Goal: Navigation & Orientation: Find specific page/section

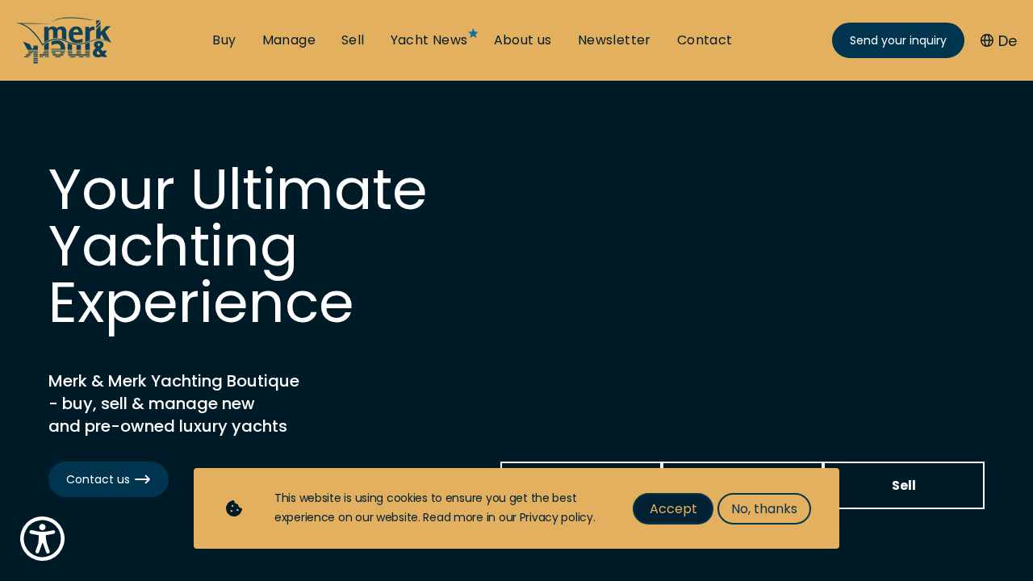
click at [681, 516] on span "Accept" at bounding box center [674, 509] width 48 height 20
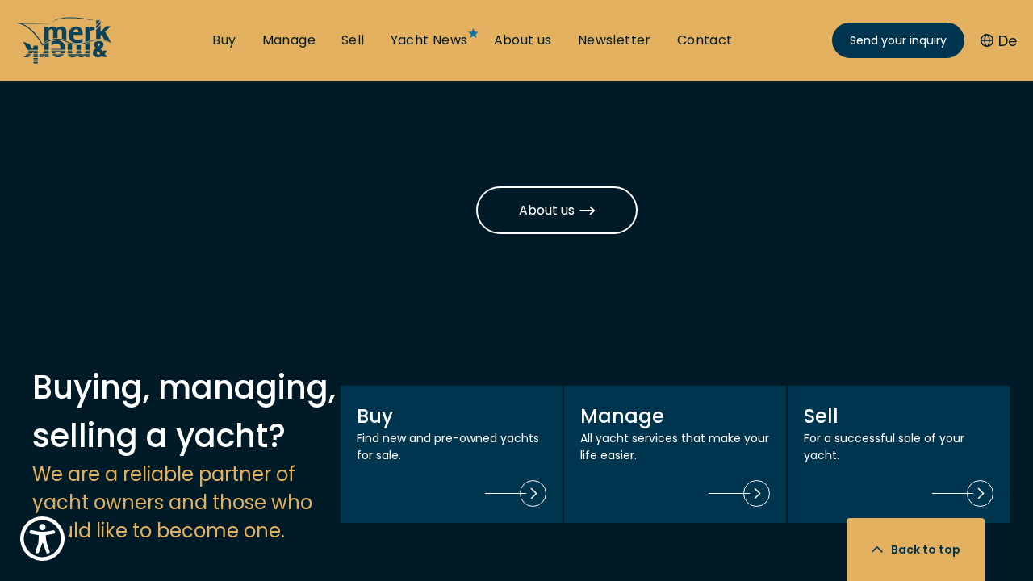
scroll to position [1279, 0]
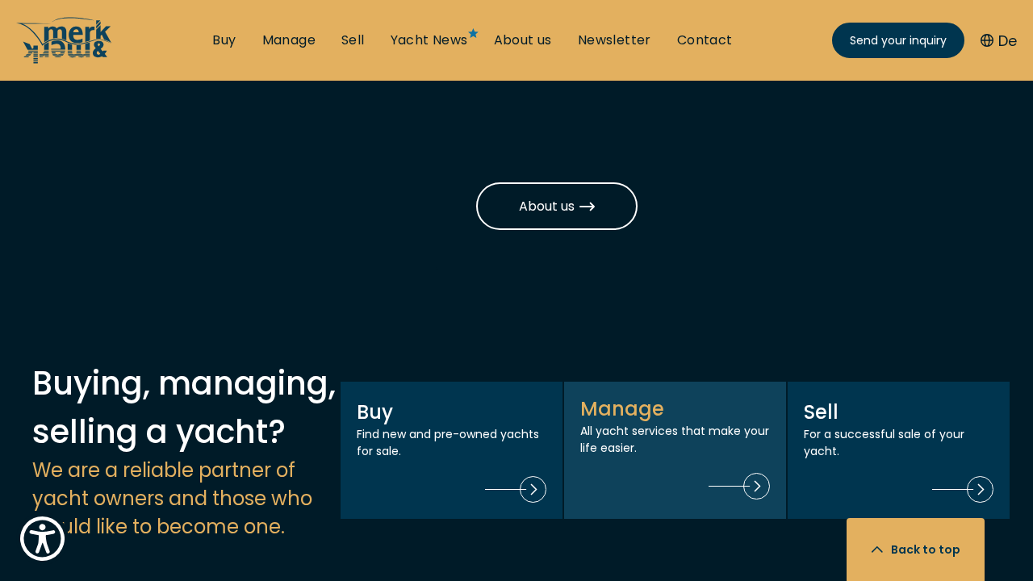
click at [635, 423] on p "All yacht services that make your life easier." at bounding box center [675, 440] width 190 height 34
click at [750, 473] on img at bounding box center [738, 486] width 61 height 27
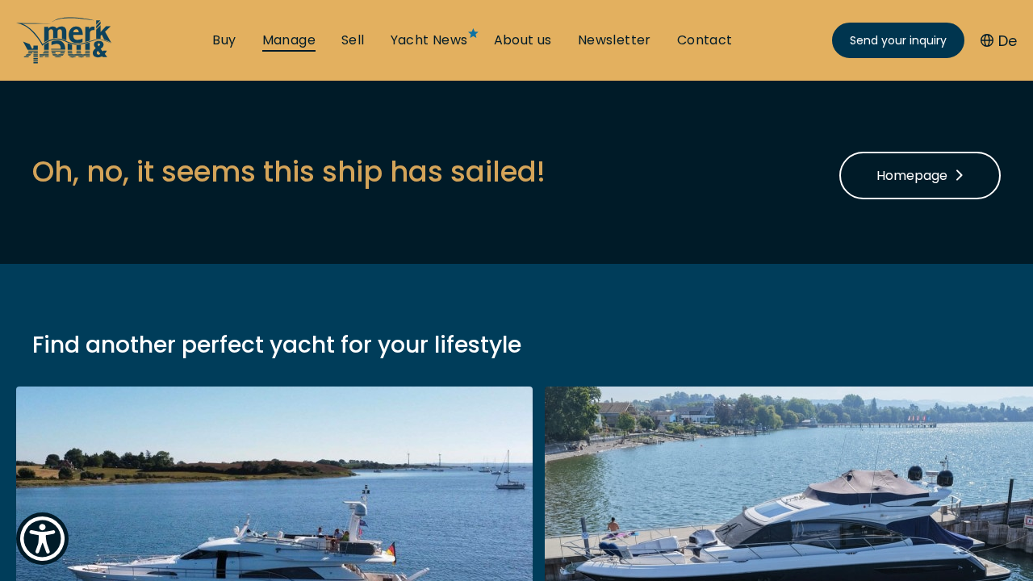
click at [273, 40] on link "Manage" at bounding box center [288, 40] width 53 height 18
click at [269, 40] on link "Manage" at bounding box center [288, 40] width 53 height 18
click at [287, 44] on link "Manage" at bounding box center [288, 40] width 53 height 18
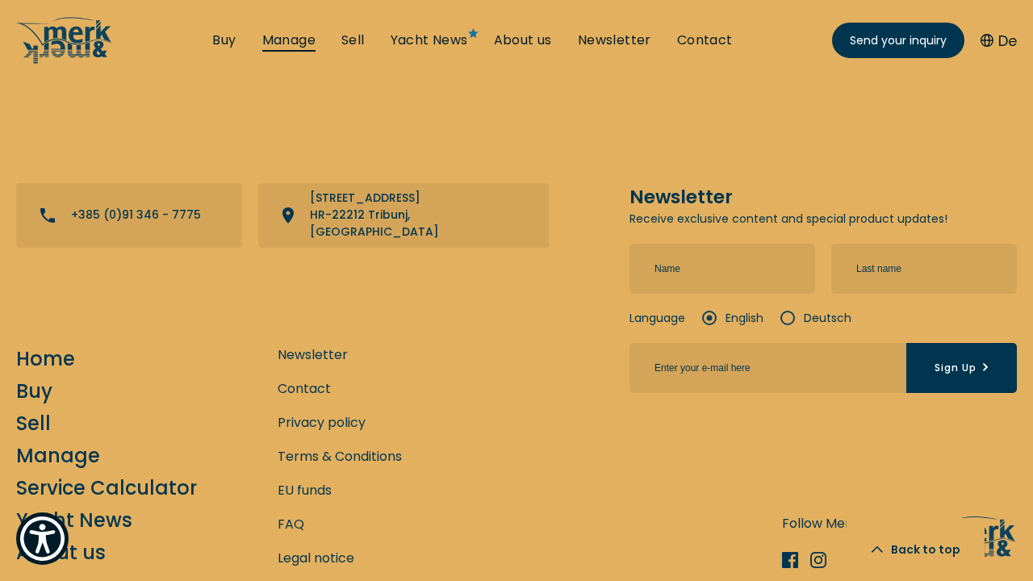
scroll to position [1439, 0]
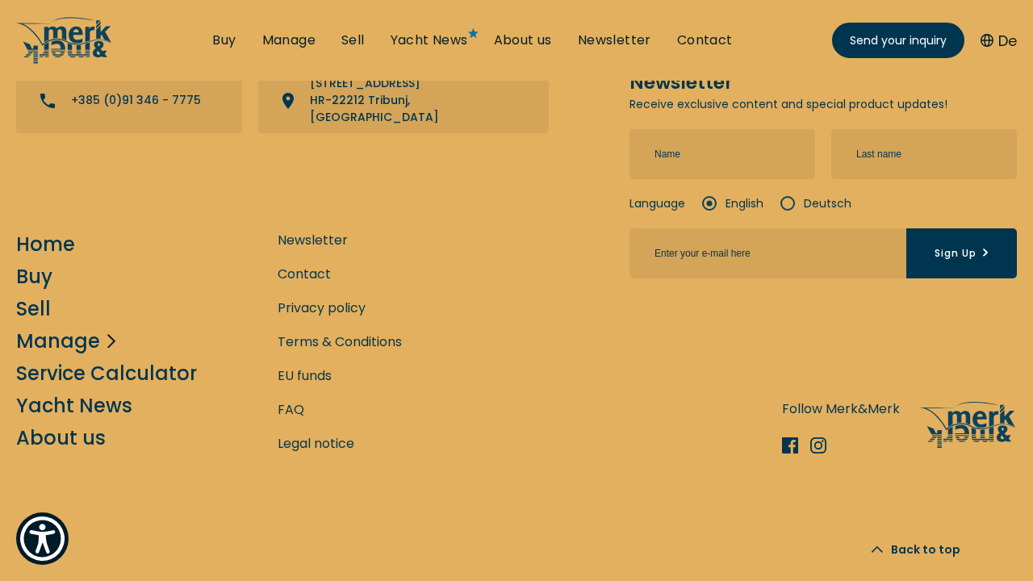
click at [70, 336] on link "Manage" at bounding box center [58, 341] width 84 height 28
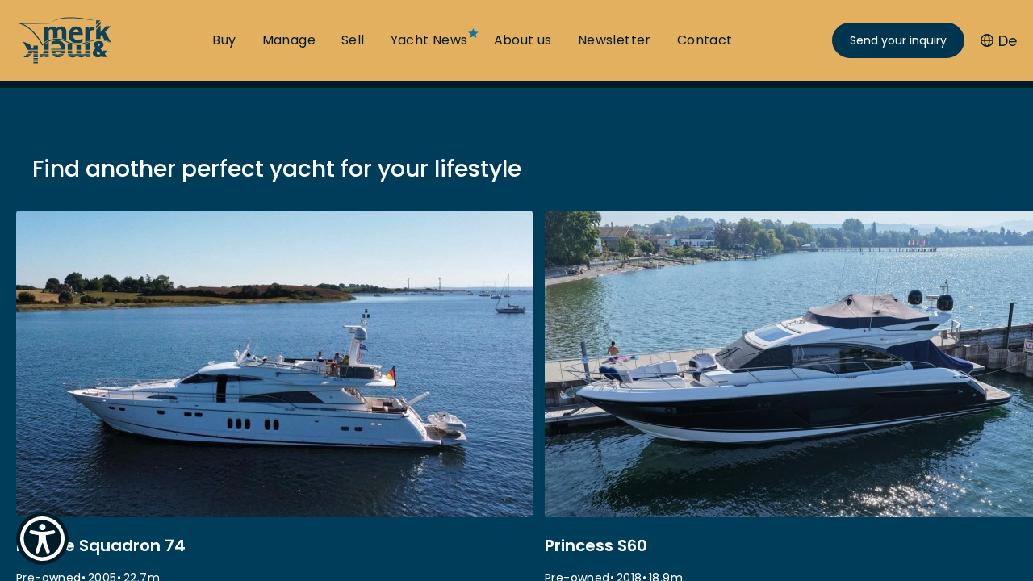
scroll to position [0, 0]
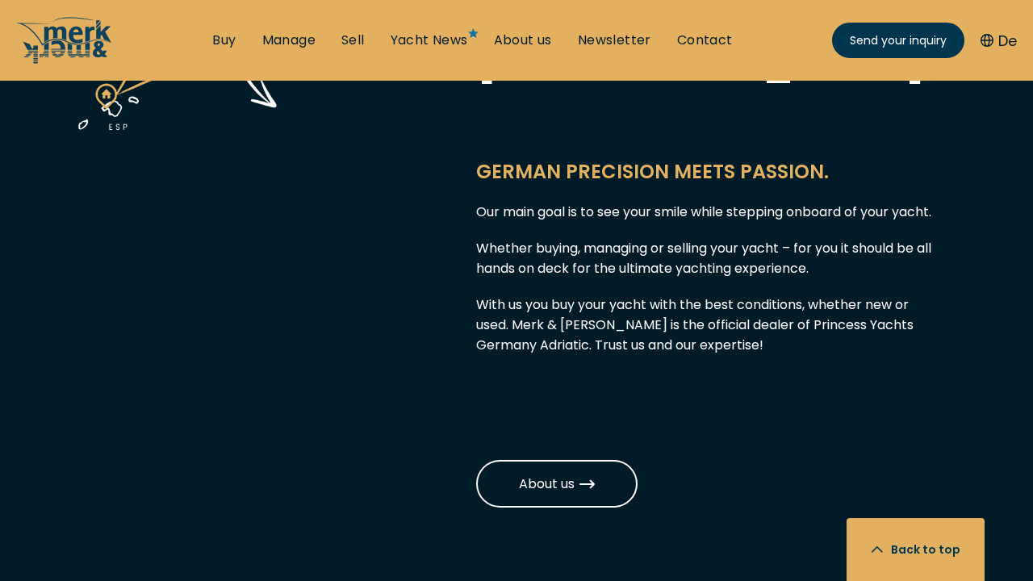
scroll to position [1128, 0]
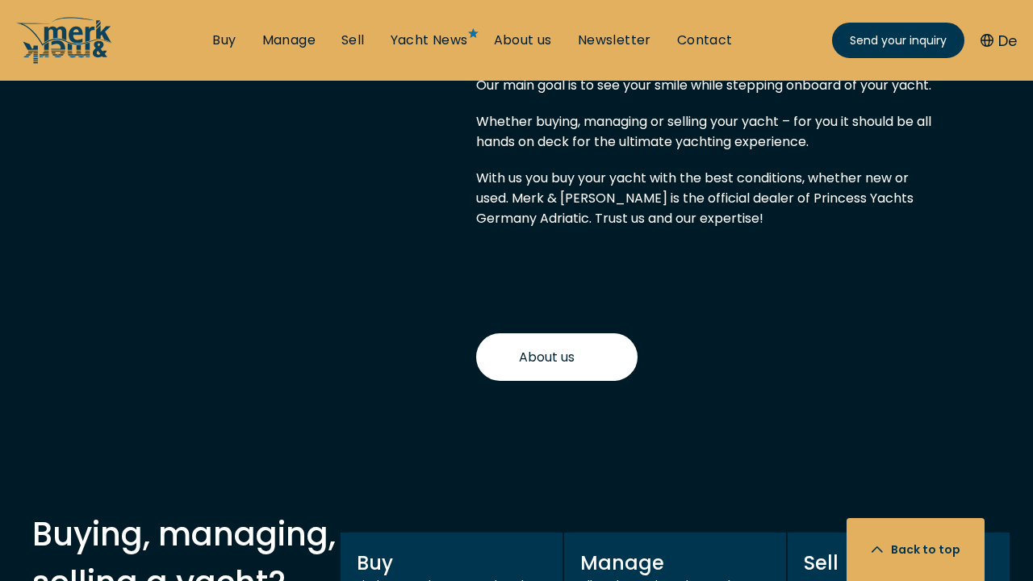
click at [568, 347] on span "About us" at bounding box center [557, 357] width 77 height 20
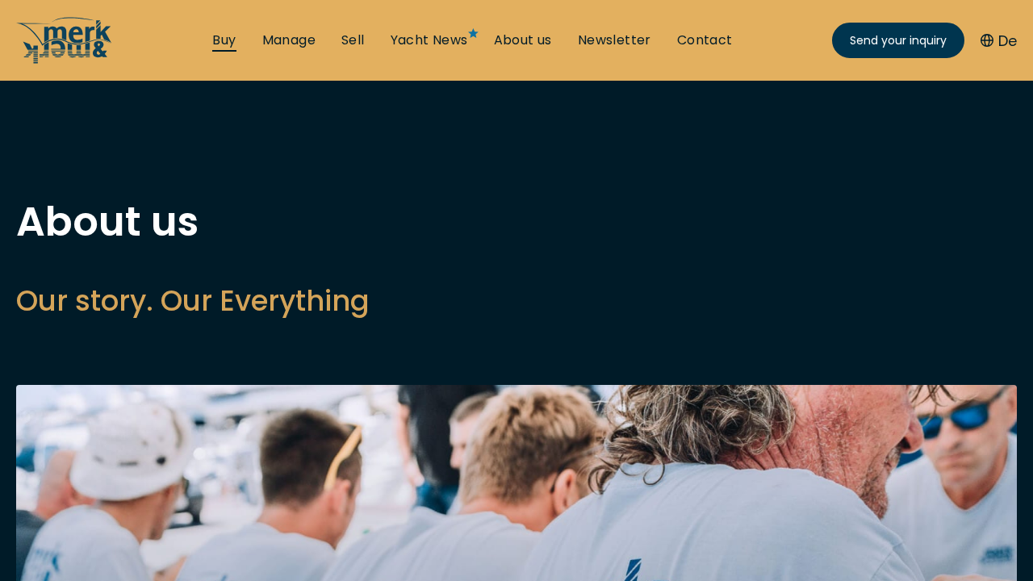
click at [224, 38] on link "Buy" at bounding box center [223, 40] width 23 height 18
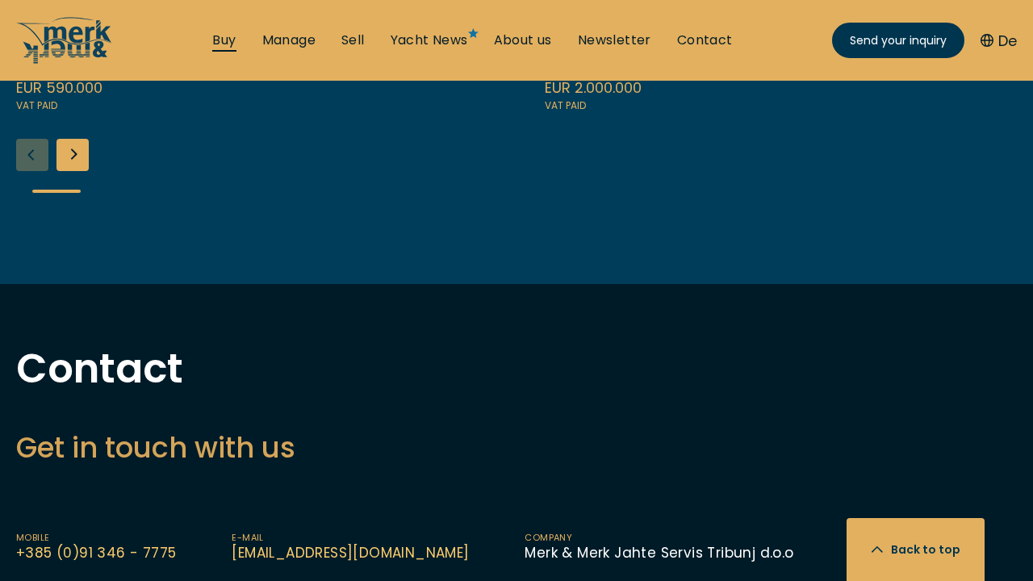
scroll to position [726, 0]
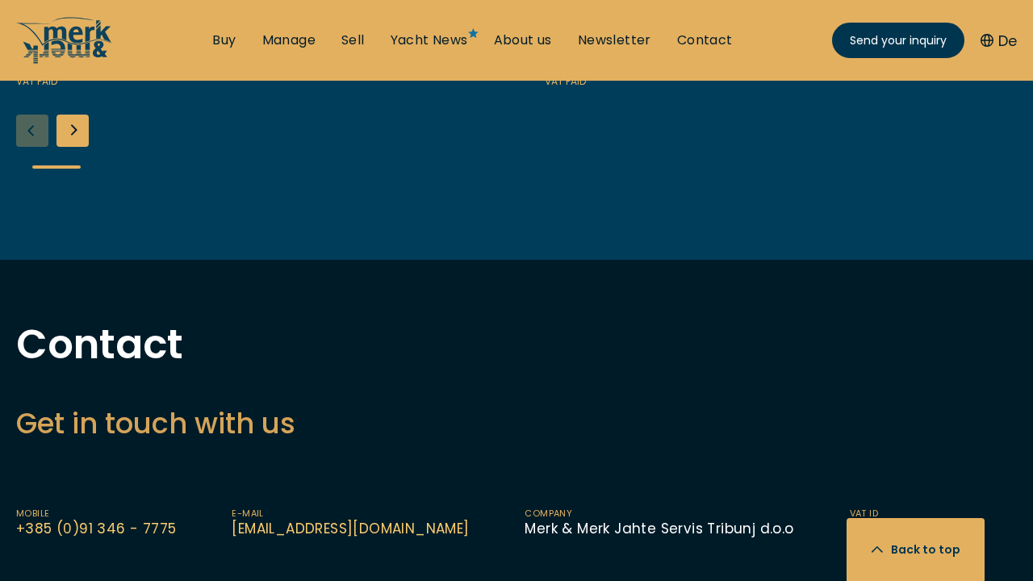
click at [73, 123] on div "Next slide" at bounding box center [72, 131] width 32 height 32
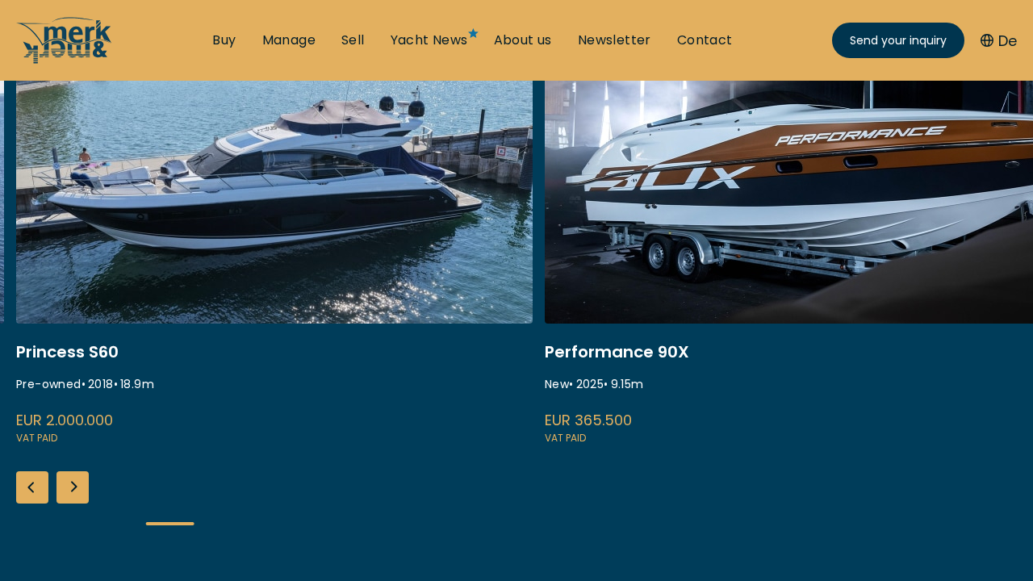
scroll to position [337, 0]
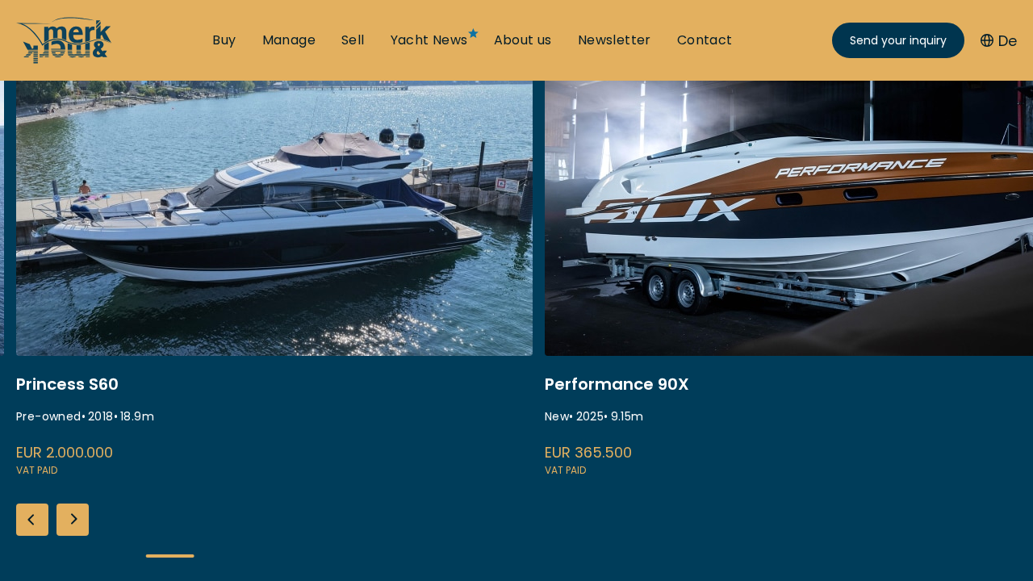
click at [72, 519] on div "Next slide" at bounding box center [72, 519] width 32 height 32
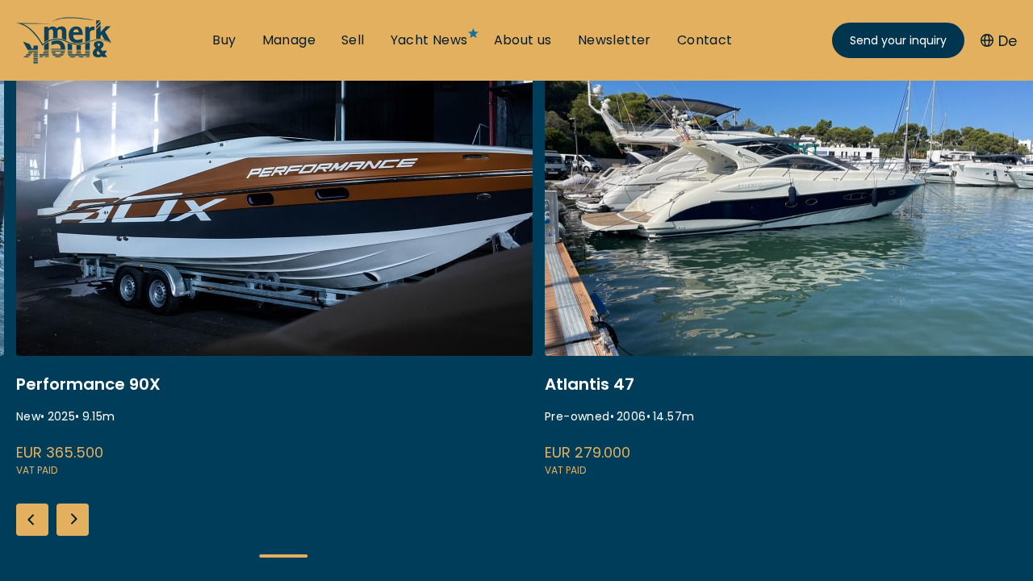
click at [72, 519] on div "Next slide" at bounding box center [72, 519] width 32 height 32
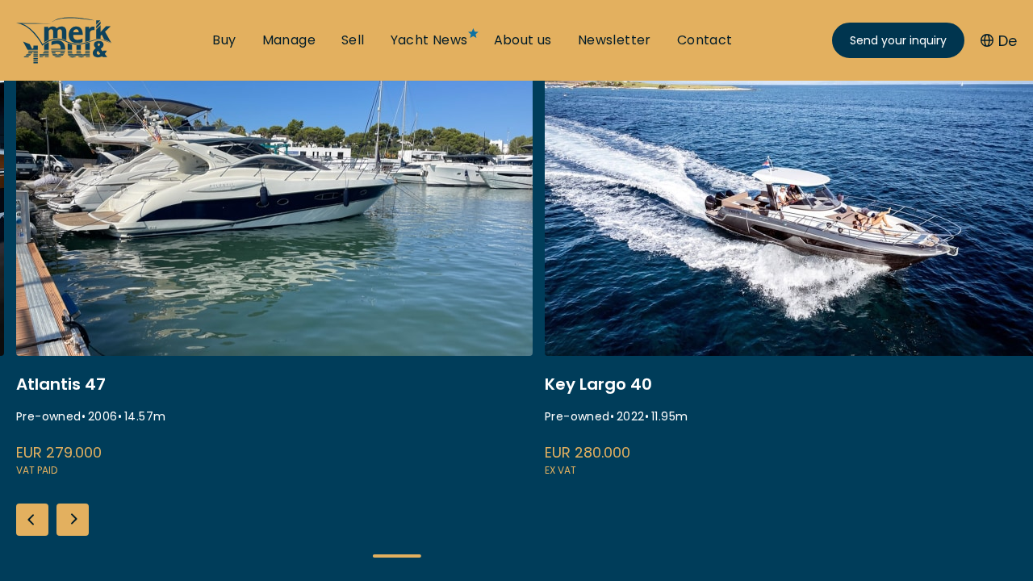
click at [72, 519] on div "Next slide" at bounding box center [72, 519] width 32 height 32
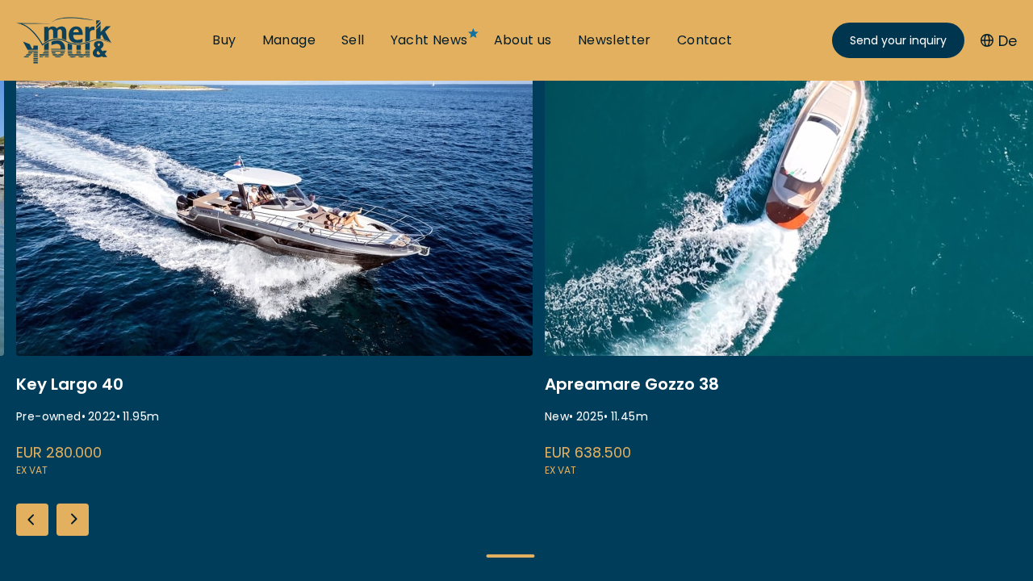
click at [72, 519] on div "Next slide" at bounding box center [72, 519] width 32 height 32
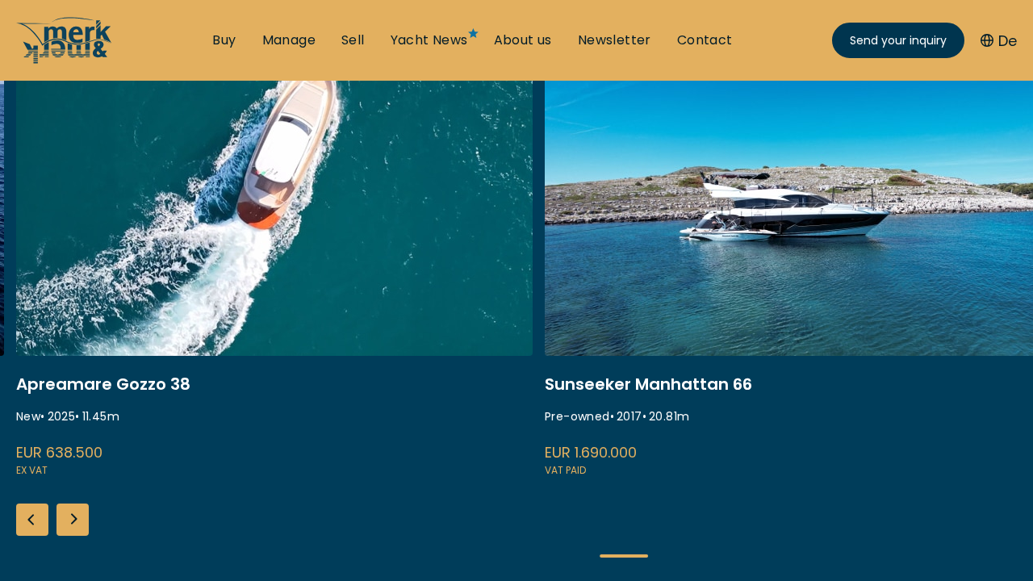
click at [72, 519] on div "Next slide" at bounding box center [72, 519] width 32 height 32
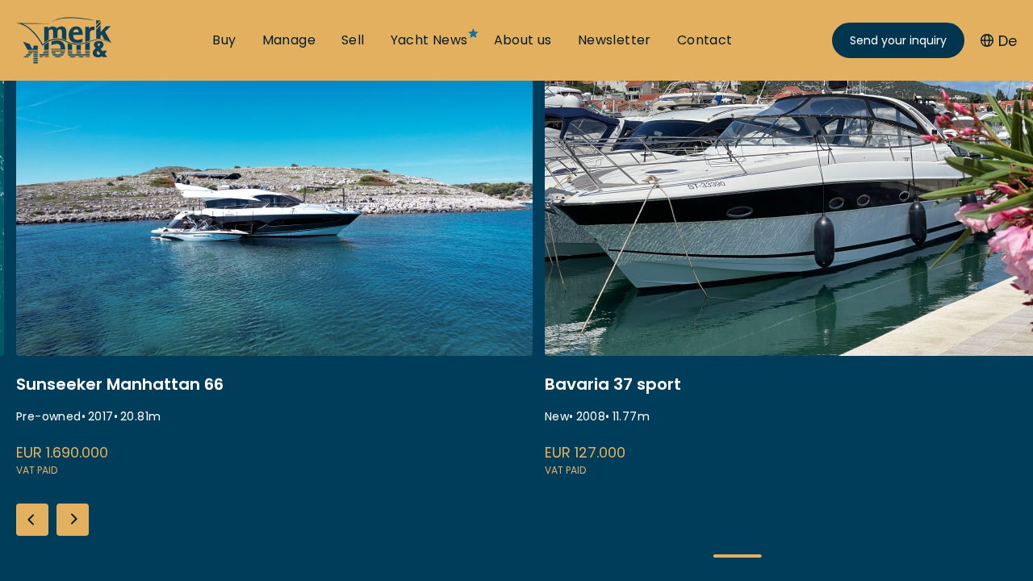
click at [72, 519] on div "Next slide" at bounding box center [72, 519] width 32 height 32
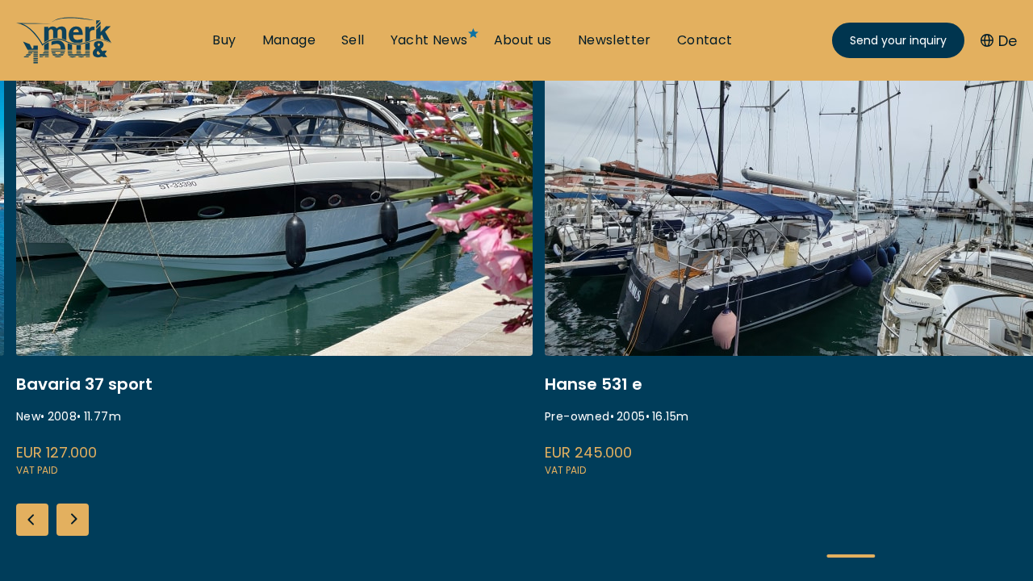
click at [72, 519] on div "Next slide" at bounding box center [72, 519] width 32 height 32
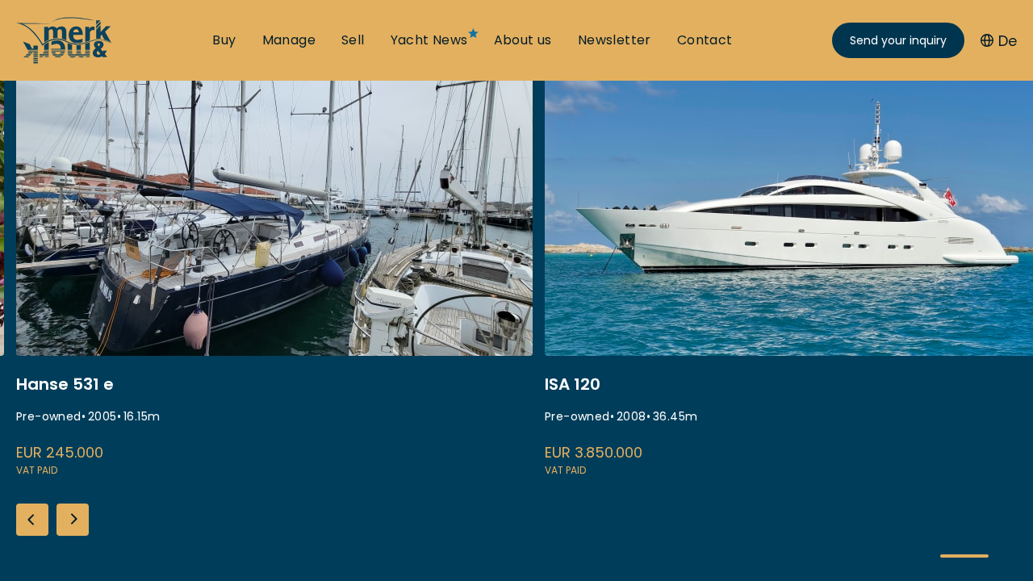
click at [72, 519] on div "Next slide" at bounding box center [72, 519] width 32 height 32
